Goal: Information Seeking & Learning: Find specific fact

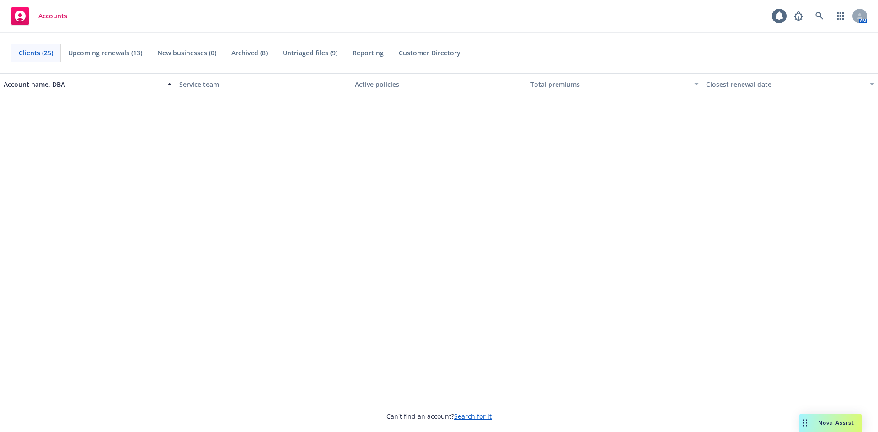
scroll to position [320, 0]
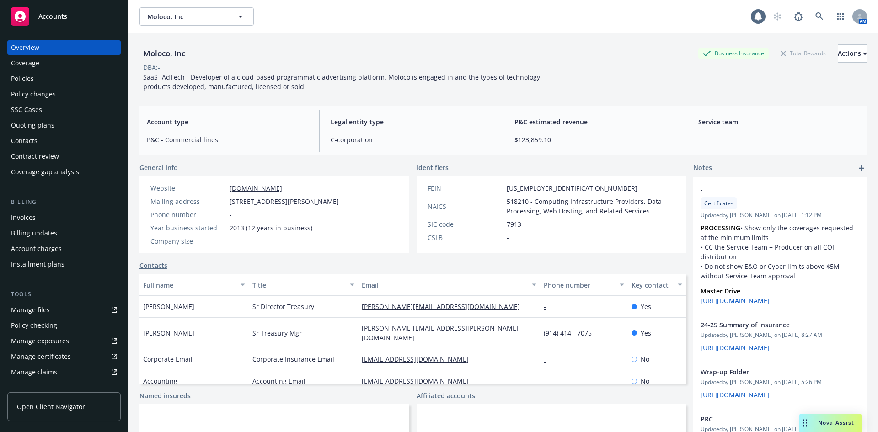
click at [55, 338] on div "Manage exposures" at bounding box center [40, 341] width 58 height 15
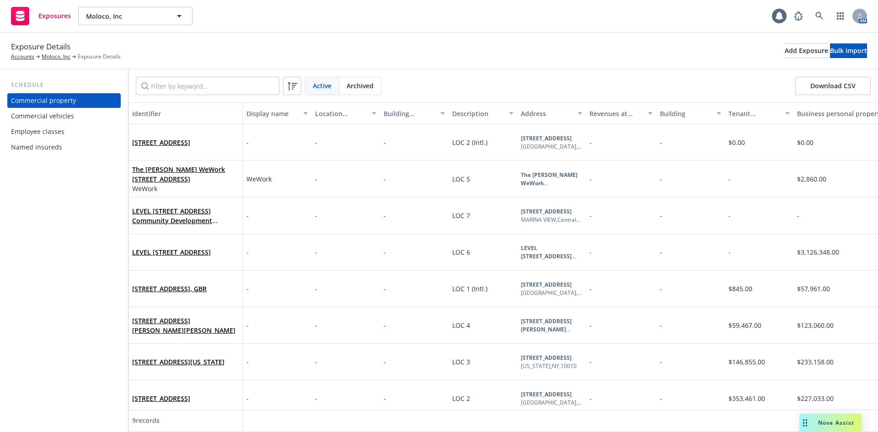
click at [77, 133] on div "Employee classes" at bounding box center [64, 131] width 106 height 15
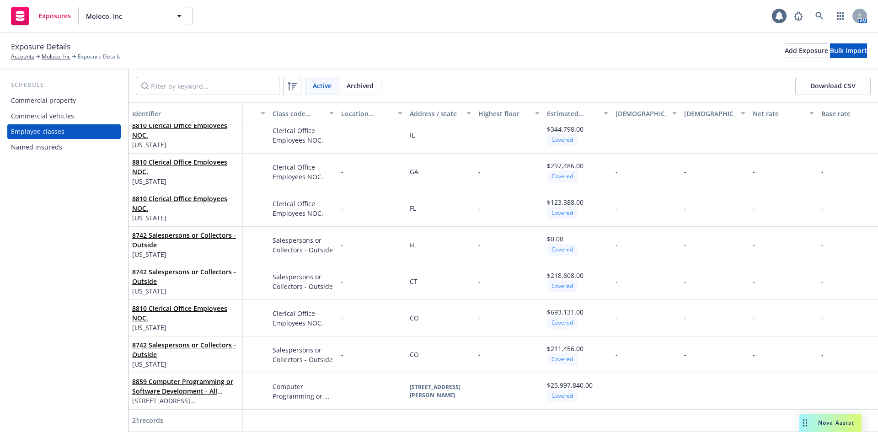
scroll to position [490, 126]
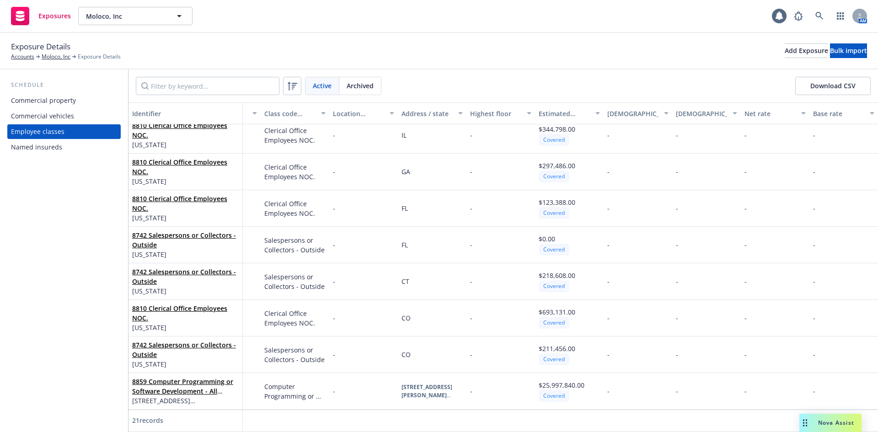
click at [43, 148] on div "Named insureds" at bounding box center [36, 147] width 51 height 15
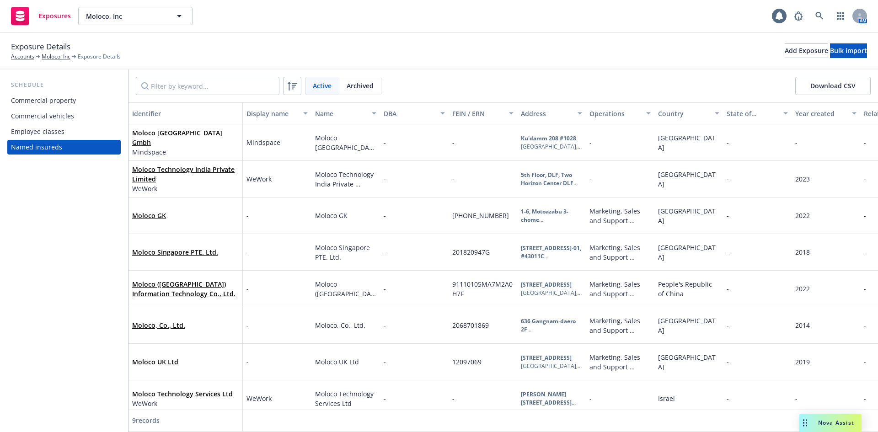
click at [68, 97] on div "Commercial property" at bounding box center [43, 100] width 65 height 15
click at [47, 101] on div "Commercial property" at bounding box center [43, 100] width 65 height 15
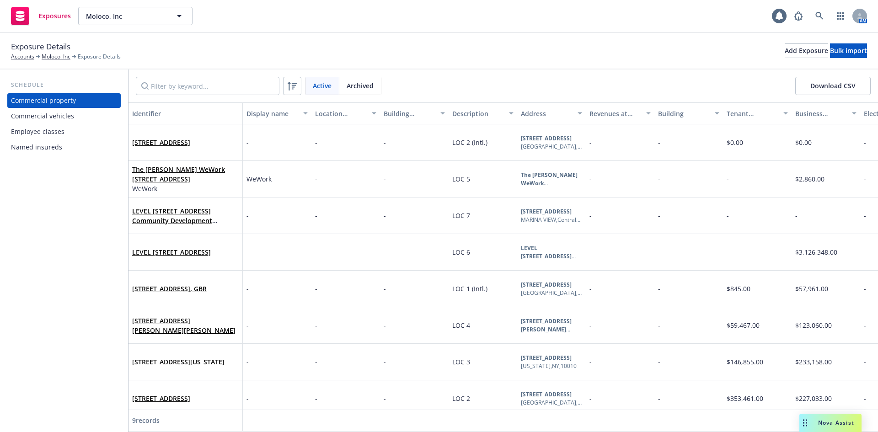
click at [304, 427] on div "Identifier Display name Location number Building number Description Address Rev…" at bounding box center [502, 267] width 749 height 330
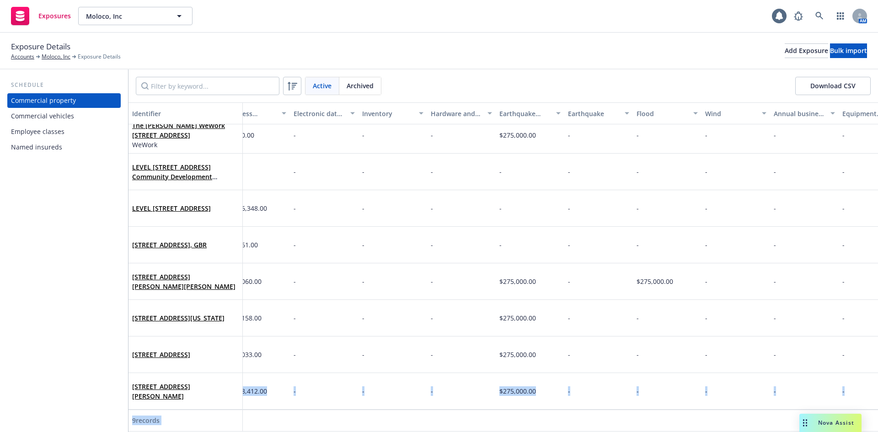
scroll to position [0, 570]
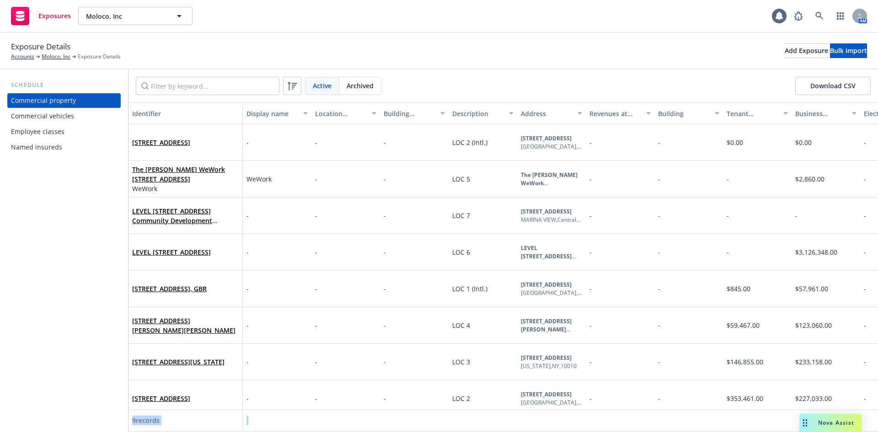
scroll to position [0, 570]
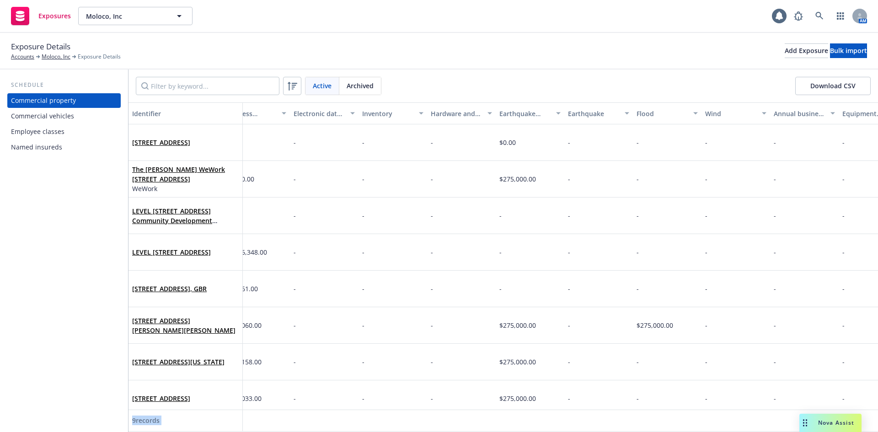
click at [821, 424] on span "Nova Assist" at bounding box center [836, 423] width 36 height 8
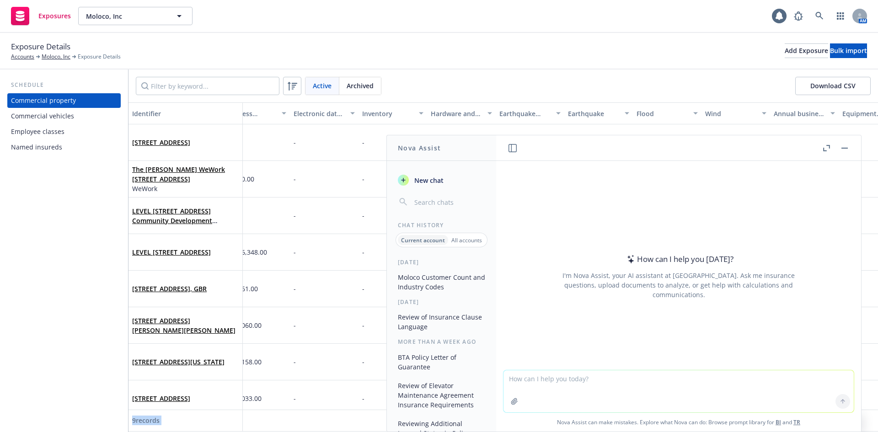
click at [422, 283] on button "Moloco Customer Count and Industry Codes" at bounding box center [441, 282] width 95 height 25
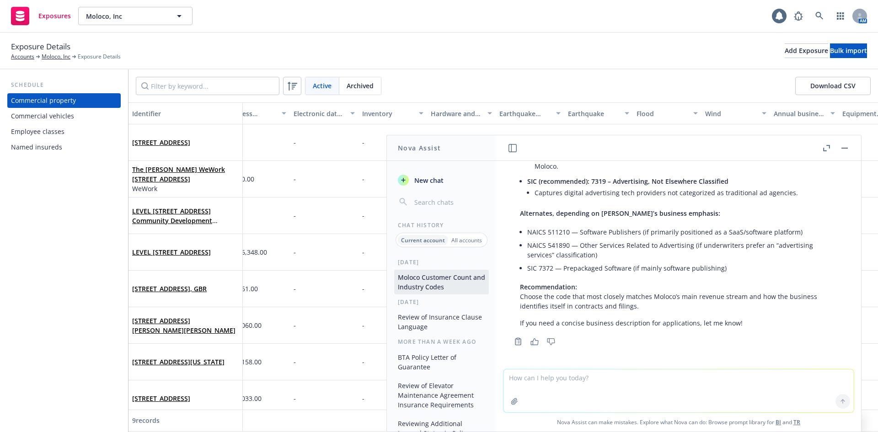
scroll to position [180, 0]
drag, startPoint x: 621, startPoint y: 357, endPoint x: 616, endPoint y: 369, distance: 13.8
click at [621, 357] on div "Approximately how many customers does Moloco have? Moloco has approximately 500…" at bounding box center [678, 265] width 365 height 208
click at [616, 369] on textarea at bounding box center [678, 390] width 350 height 43
click at [616, 375] on textarea at bounding box center [678, 390] width 350 height 43
